Goal: Task Accomplishment & Management: Manage account settings

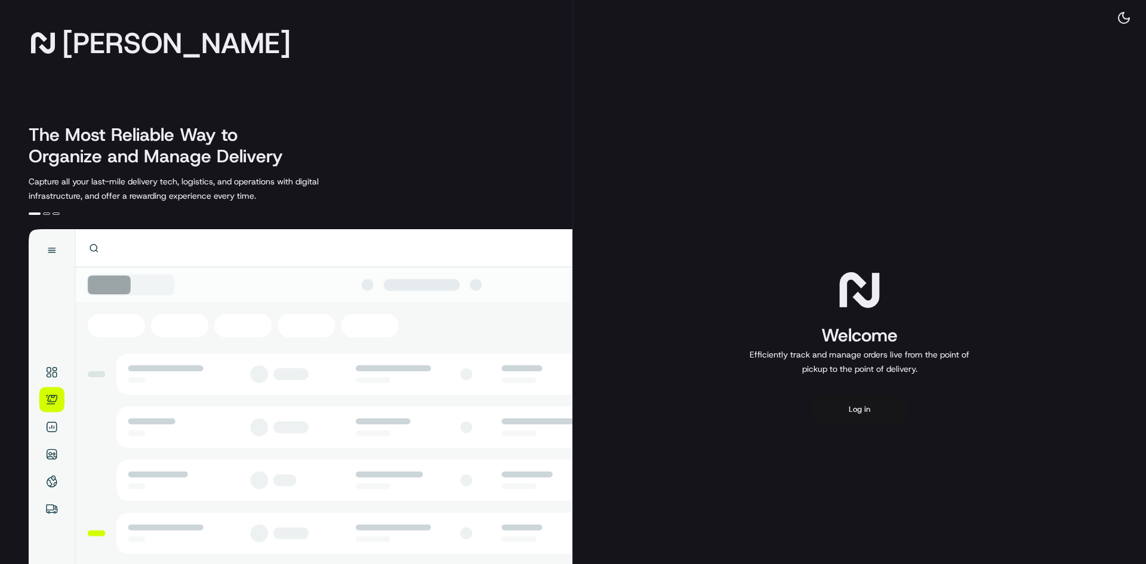
click at [879, 410] on button "Log in" at bounding box center [860, 409] width 96 height 29
